Goal: Use online tool/utility: Utilize a website feature to perform a specific function

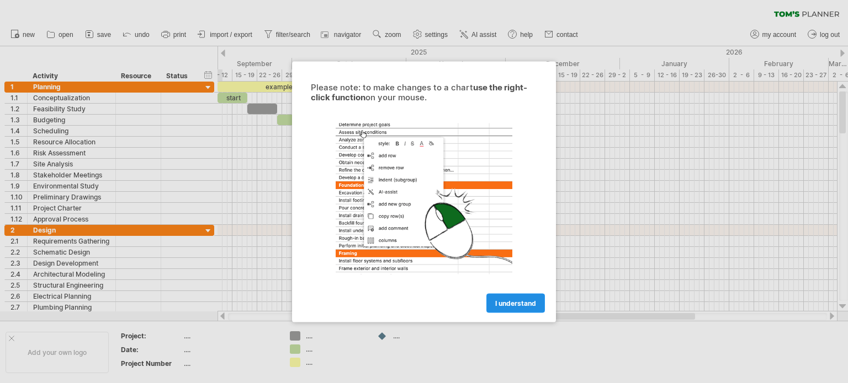
click at [518, 303] on span "I understand" at bounding box center [515, 303] width 41 height 8
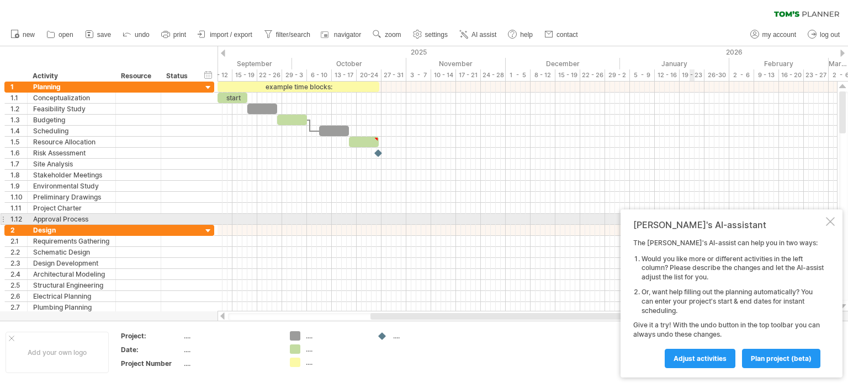
drag, startPoint x: 825, startPoint y: 222, endPoint x: 351, endPoint y: 116, distance: 486.1
click at [825, 222] on div "Tom's AI-assistant The Tom's AI-assist can help you in two ways: Would you like…" at bounding box center [731, 294] width 222 height 168
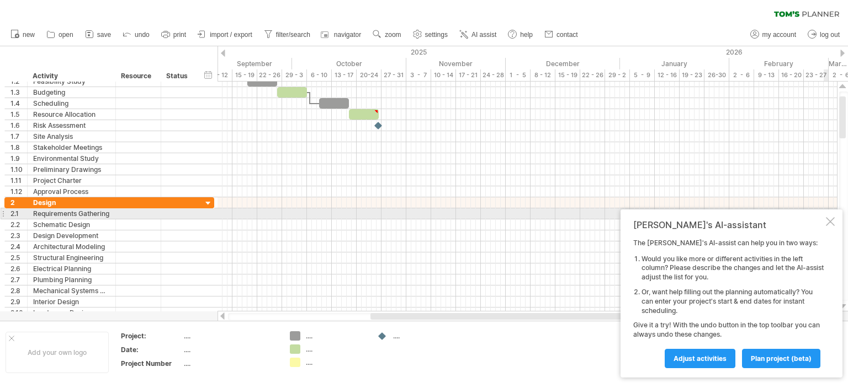
click at [833, 225] on div at bounding box center [829, 221] width 9 height 9
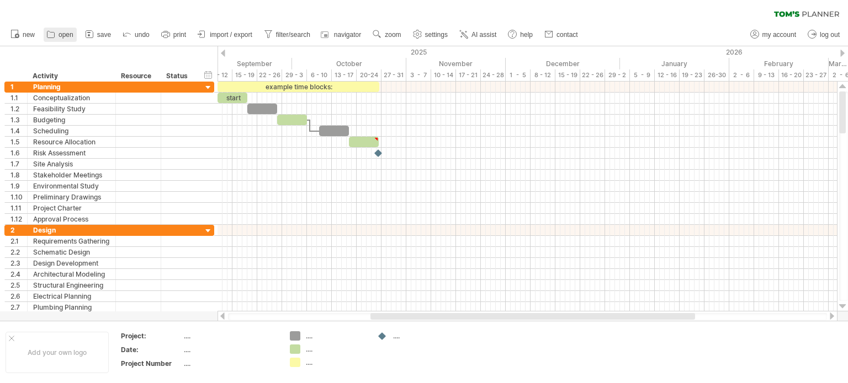
click at [58, 35] on link "open" at bounding box center [60, 35] width 33 height 14
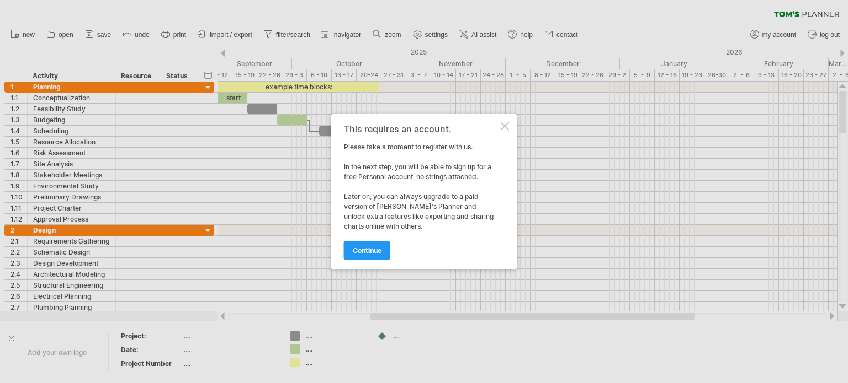
click at [505, 123] on div at bounding box center [504, 126] width 9 height 9
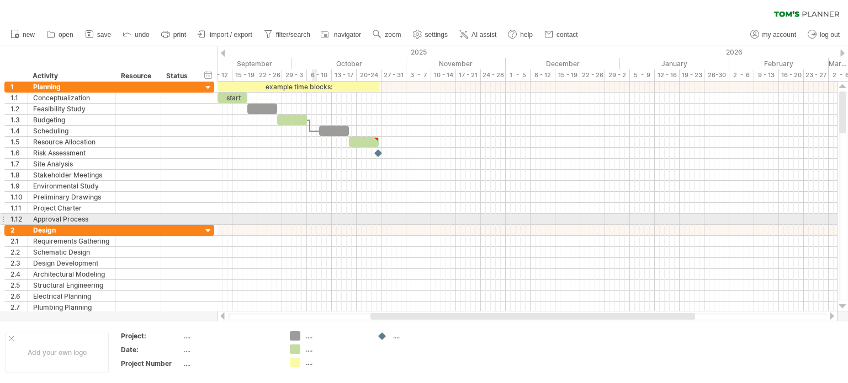
drag, startPoint x: 313, startPoint y: 220, endPoint x: 313, endPoint y: 214, distance: 6.6
click at [313, 220] on div at bounding box center [526, 219] width 619 height 11
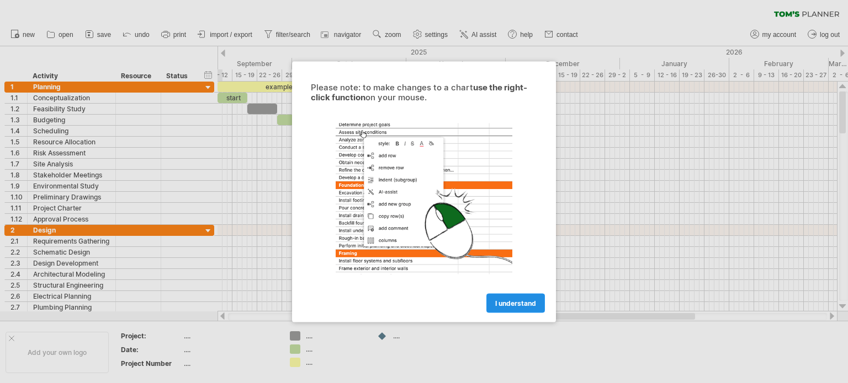
click at [520, 310] on link "I understand" at bounding box center [515, 303] width 58 height 19
